Goal: Transaction & Acquisition: Purchase product/service

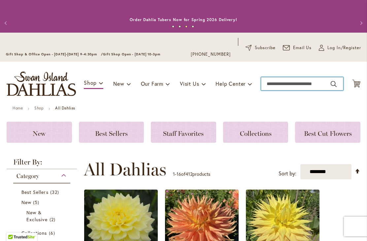
click at [293, 84] on input "Search" at bounding box center [302, 83] width 82 height 13
type input "******"
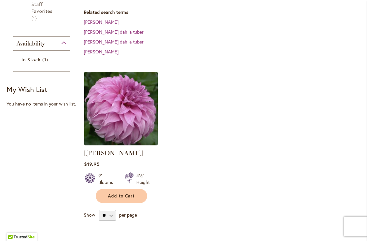
scroll to position [196, 0]
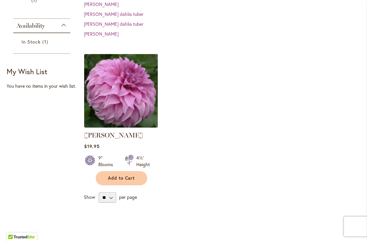
click at [135, 78] on img at bounding box center [121, 91] width 74 height 74
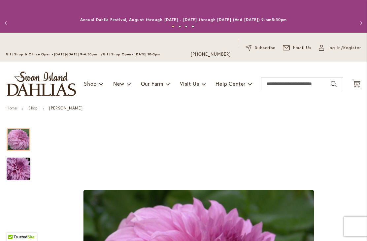
click at [29, 173] on img "Vassio Meggos" at bounding box center [19, 170] width 48 height 32
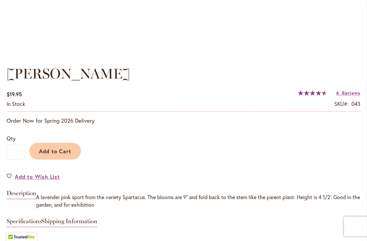
scroll to position [448, 0]
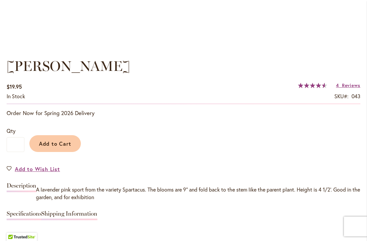
click at [354, 85] on span "Reviews" at bounding box center [351, 85] width 18 height 6
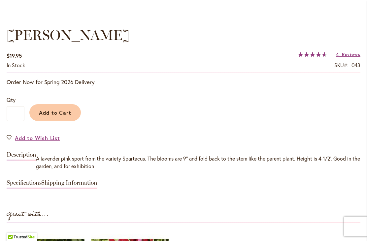
scroll to position [473, 0]
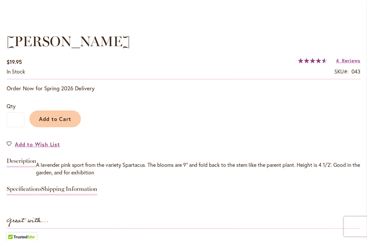
click at [348, 62] on span "Reviews" at bounding box center [351, 60] width 18 height 6
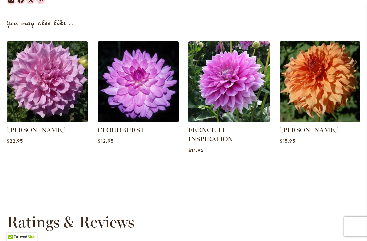
scroll to position [879, 0]
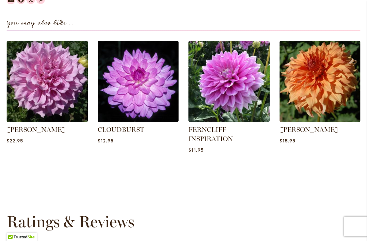
click at [344, 59] on img at bounding box center [320, 81] width 81 height 81
click at [335, 63] on img at bounding box center [320, 81] width 81 height 81
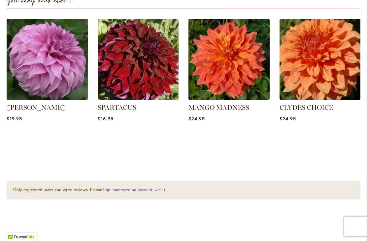
scroll to position [891, 0]
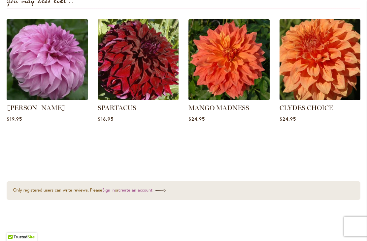
click at [346, 86] on img at bounding box center [320, 59] width 81 height 81
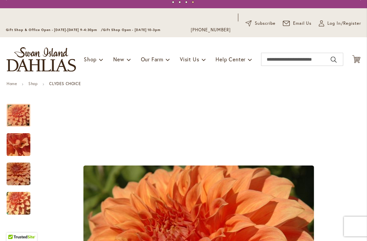
scroll to position [24, 0]
